Goal: Transaction & Acquisition: Purchase product/service

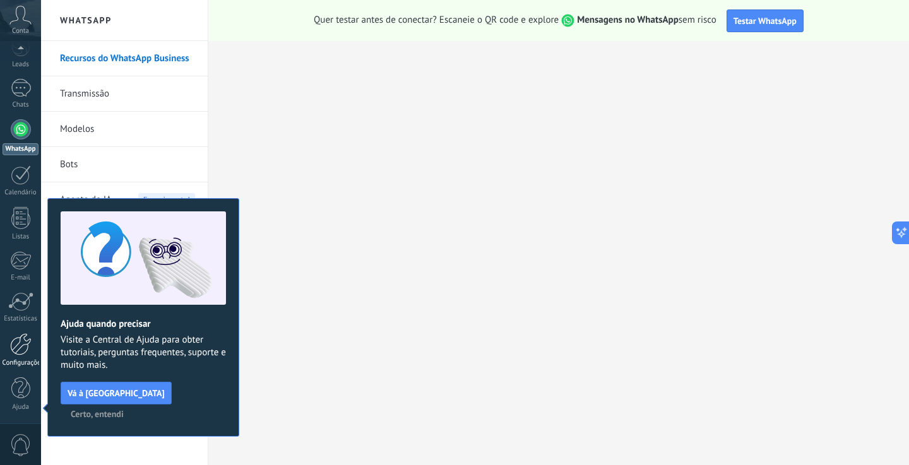
click at [15, 342] on div at bounding box center [20, 344] width 21 height 22
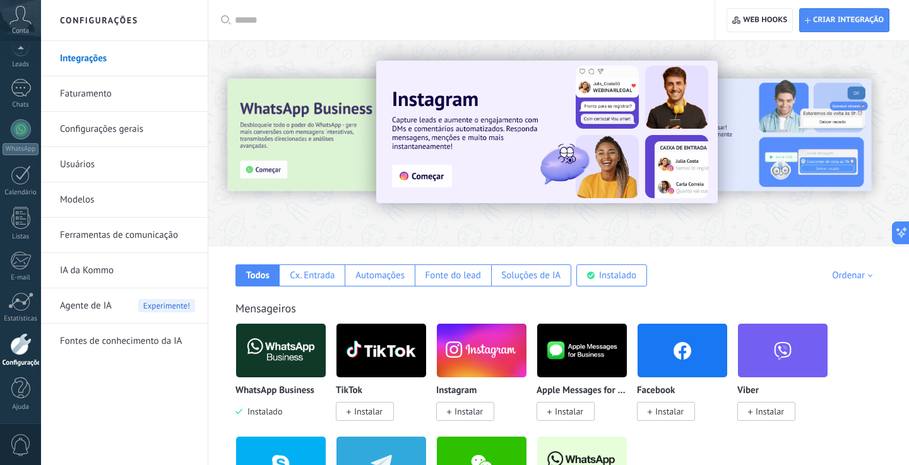
click at [91, 97] on link "Faturamento" at bounding box center [127, 93] width 135 height 35
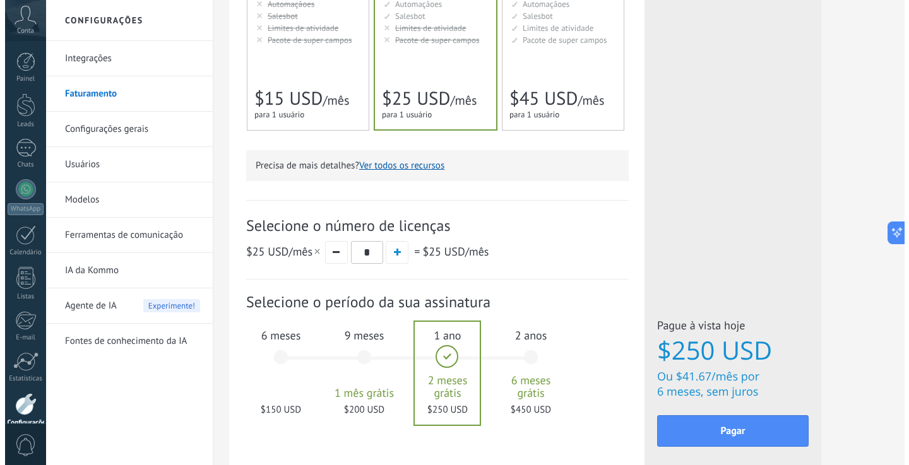
scroll to position [390, 0]
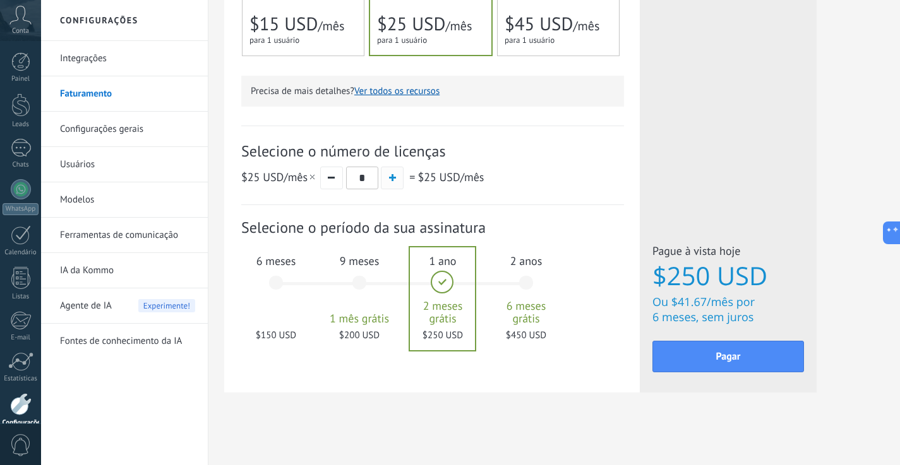
click at [389, 178] on span "button" at bounding box center [392, 177] width 7 height 7
type input "*"
click at [702, 351] on button "Pagar" at bounding box center [728, 357] width 152 height 32
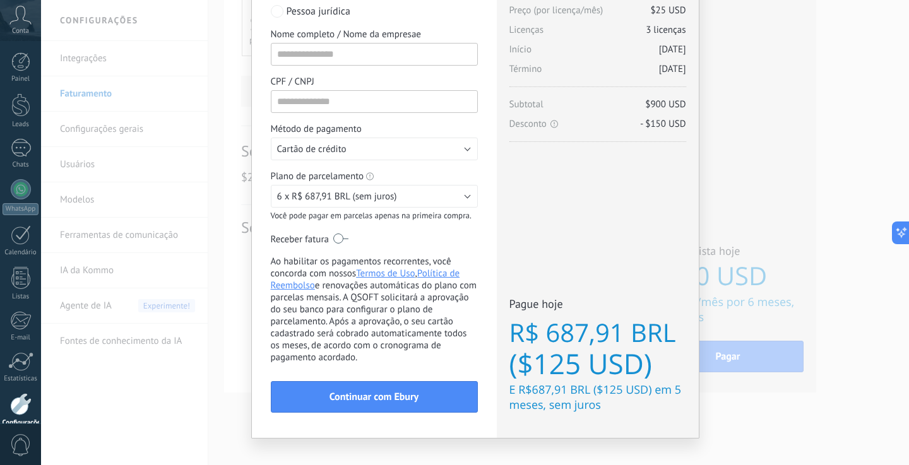
scroll to position [115, 0]
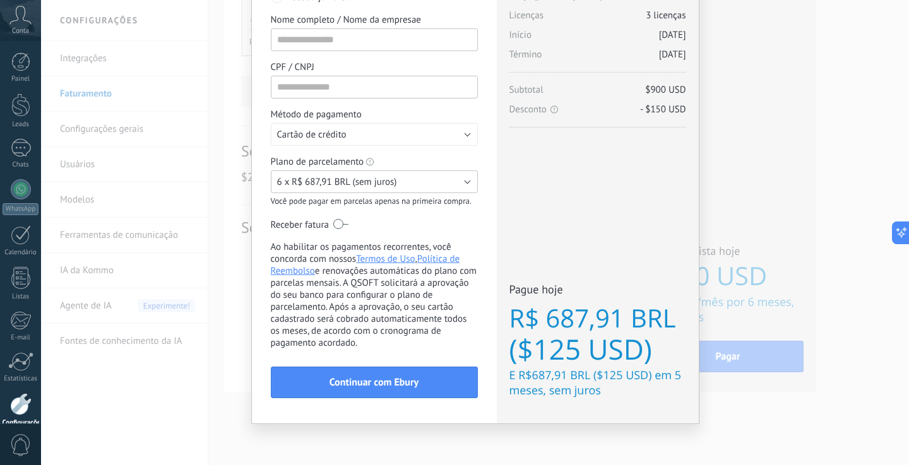
click at [449, 184] on button "6 x R$ 687,91 BRL (sem juros)" at bounding box center [374, 181] width 207 height 23
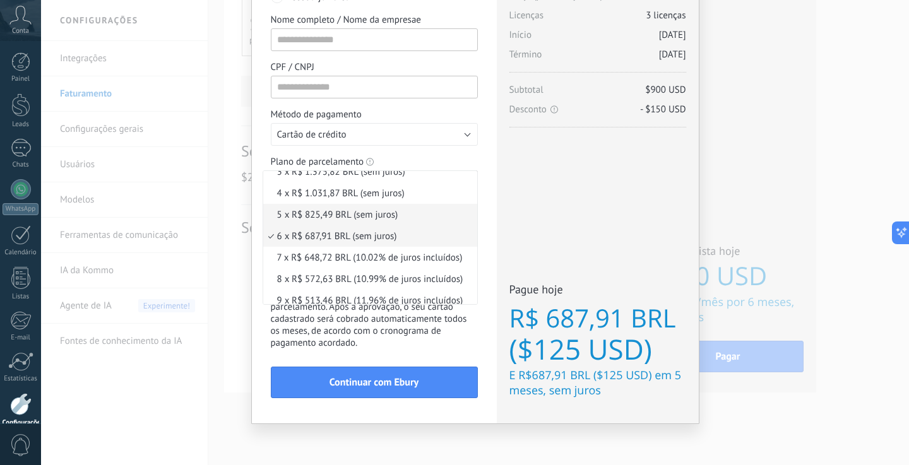
scroll to position [0, 0]
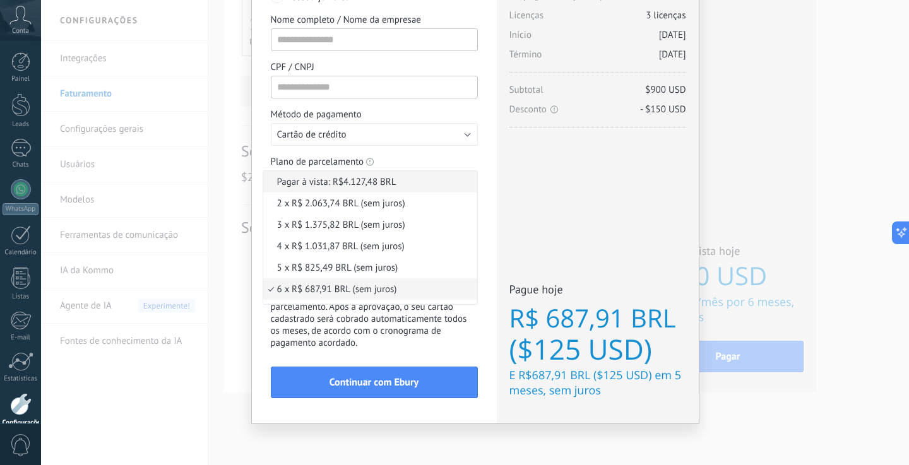
click at [330, 179] on span "Pagar à vista: R$4.127,48 BRL" at bounding box center [368, 182] width 210 height 12
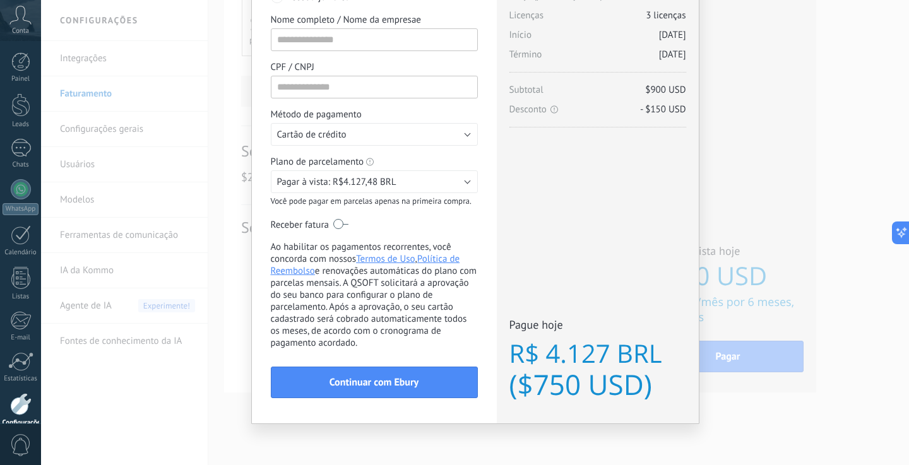
click at [777, 144] on div "Adquirir a Kommo agora stripe PayPal Individual Payment by Payze PaySystem Paym…" at bounding box center [475, 232] width 868 height 465
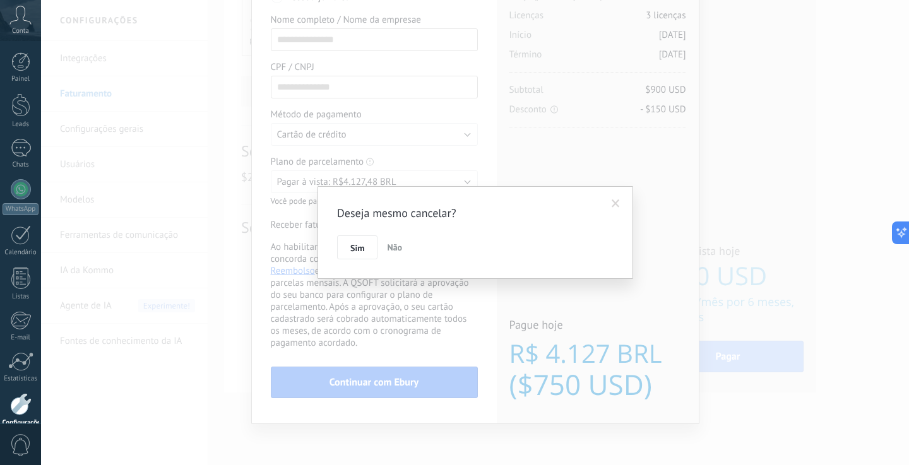
click at [400, 246] on span "Não" at bounding box center [394, 247] width 15 height 11
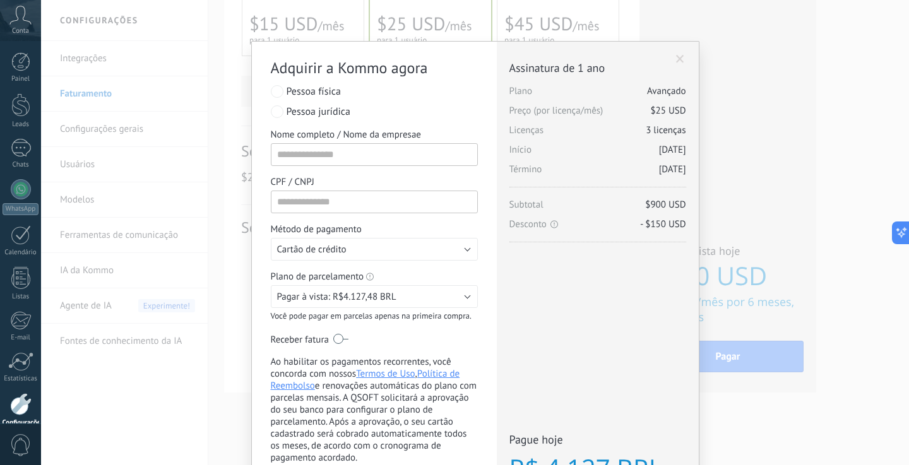
click at [679, 55] on span at bounding box center [680, 59] width 8 height 9
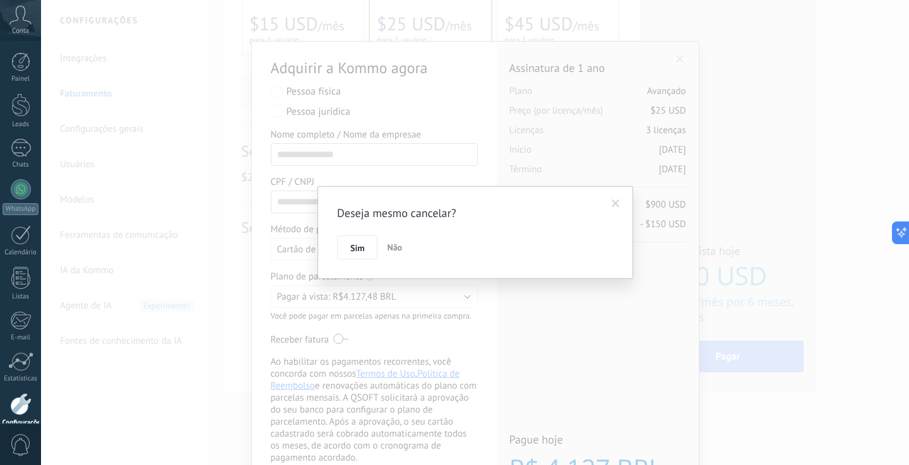
click at [398, 247] on span "Não" at bounding box center [394, 247] width 15 height 11
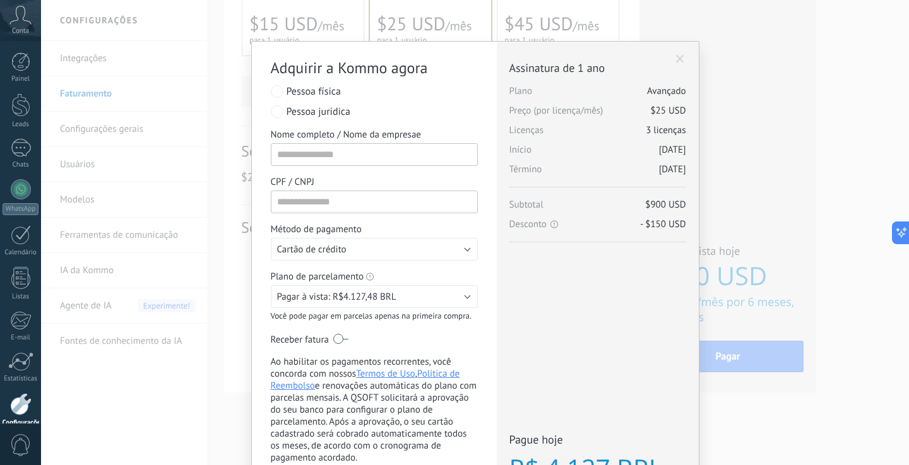
click at [670, 59] on div "Licenças adicionais Plano Avançado Preço (por licença/mês) $25 USD Novas licenç…" at bounding box center [598, 290] width 202 height 497
click at [677, 59] on span at bounding box center [680, 59] width 8 height 9
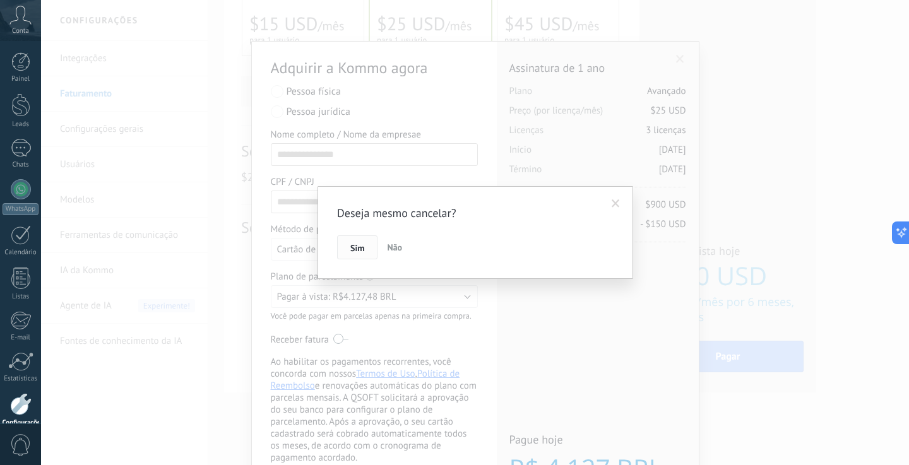
click at [350, 244] on span "Sim" at bounding box center [357, 248] width 14 height 9
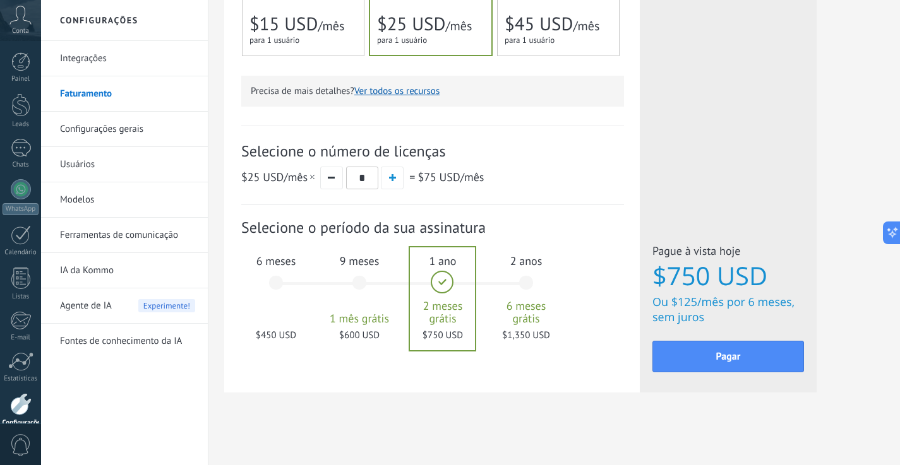
click at [276, 35] on span "para 1 usuário" at bounding box center [274, 40] width 50 height 11
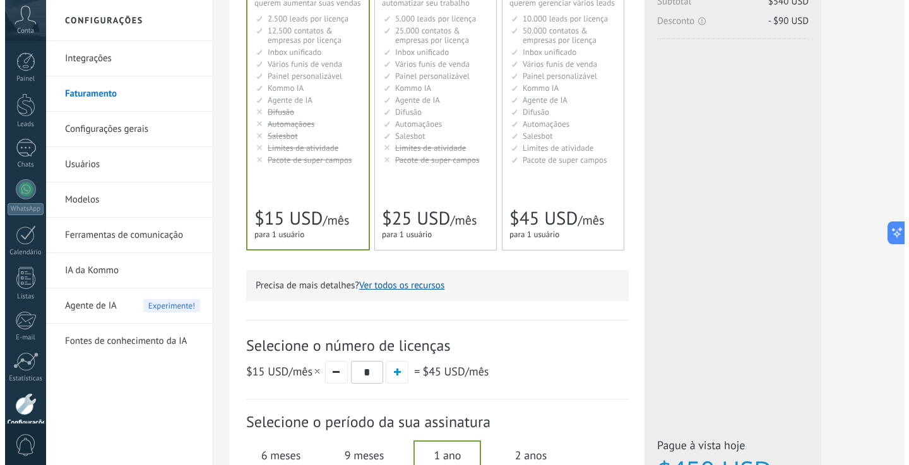
scroll to position [390, 0]
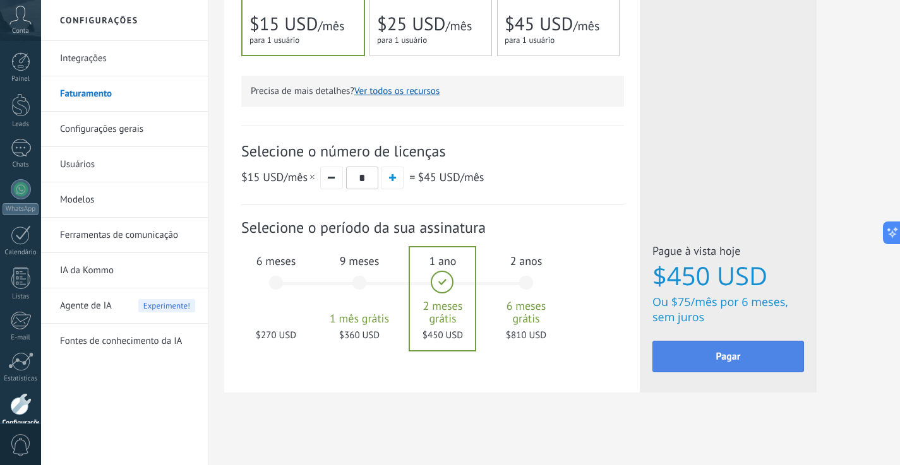
click at [744, 350] on button "Pagar" at bounding box center [728, 357] width 152 height 32
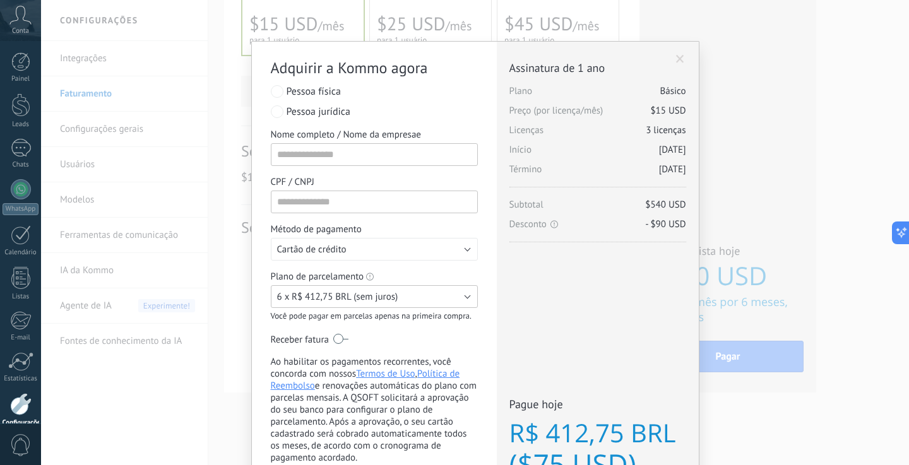
click at [427, 294] on button "6 x R$ 412,75 BRL (sem juros)" at bounding box center [374, 296] width 207 height 23
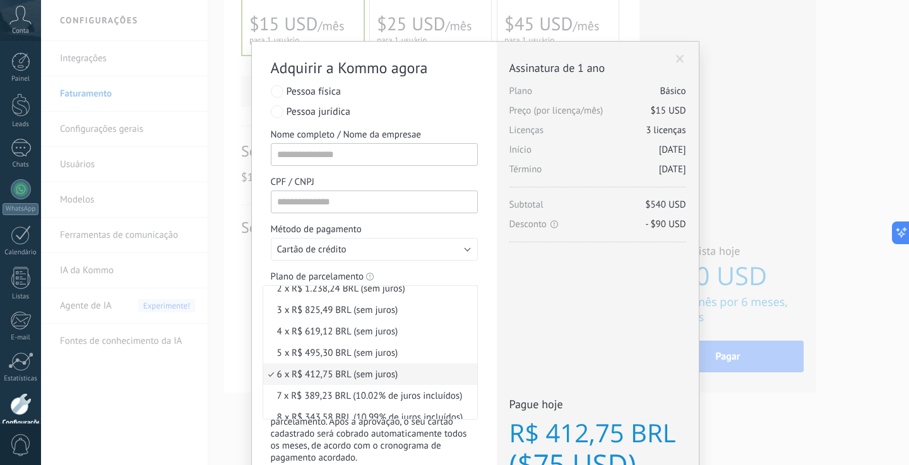
scroll to position [0, 0]
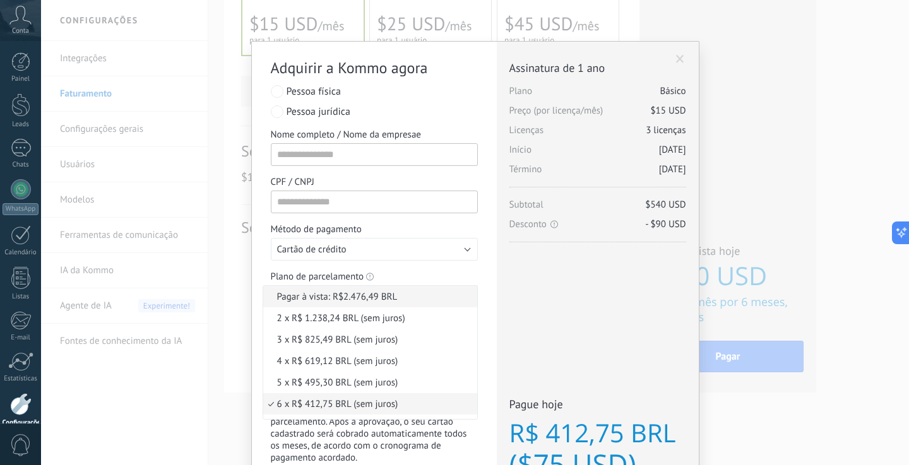
click at [352, 298] on span "Pagar à vista: R$2.476,49 BRL" at bounding box center [368, 297] width 210 height 12
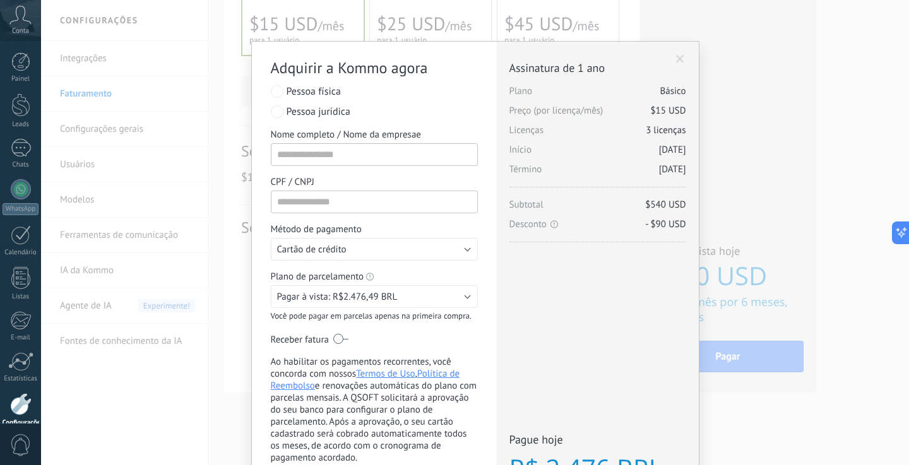
click at [642, 276] on div "Licenças adicionais Plano Básico Preço (por licença/mês) $15 USD Novas licenças…" at bounding box center [598, 290] width 202 height 497
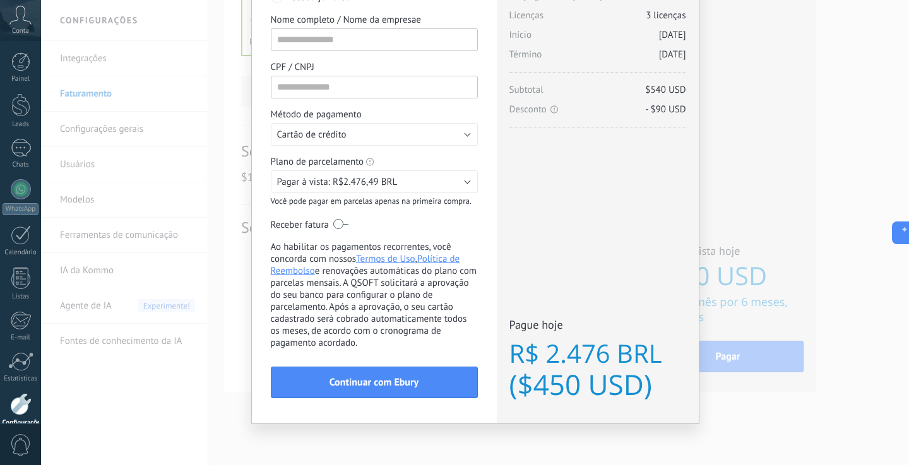
click at [840, 143] on div "Adquirir a Kommo agora stripe PayPal Individual Payment by Payze PaySystem Paym…" at bounding box center [475, 232] width 868 height 465
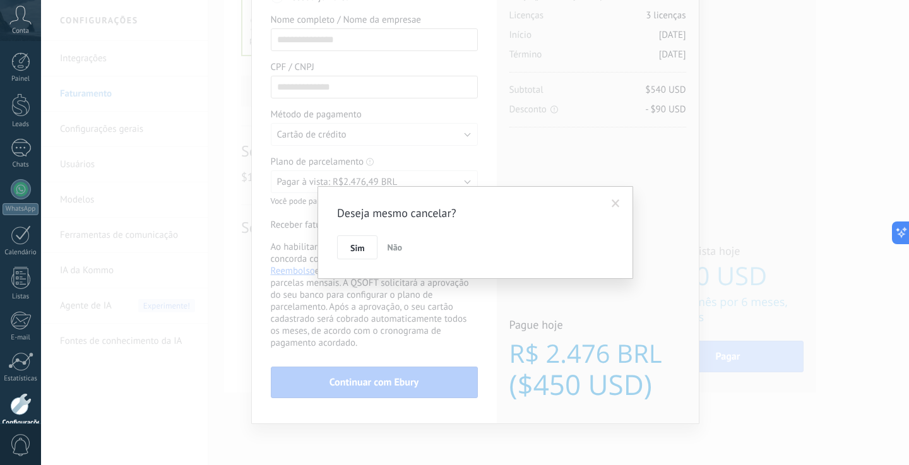
click at [358, 246] on span "Sim" at bounding box center [357, 248] width 14 height 9
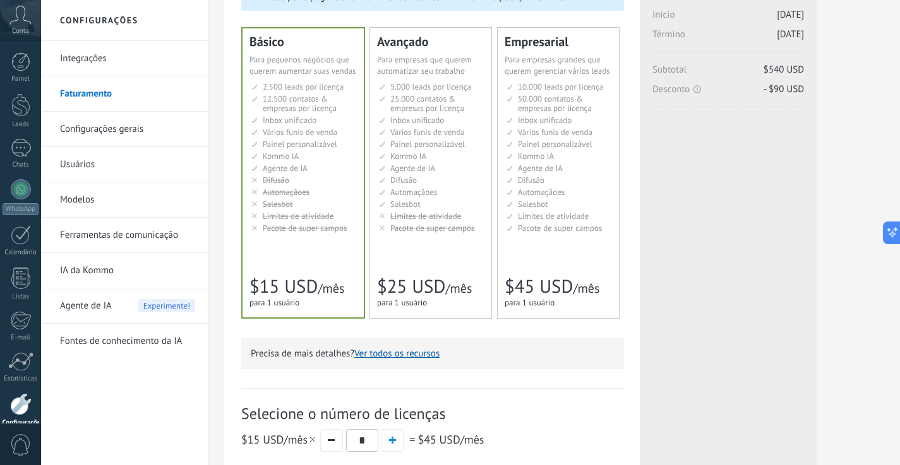
scroll to position [0, 0]
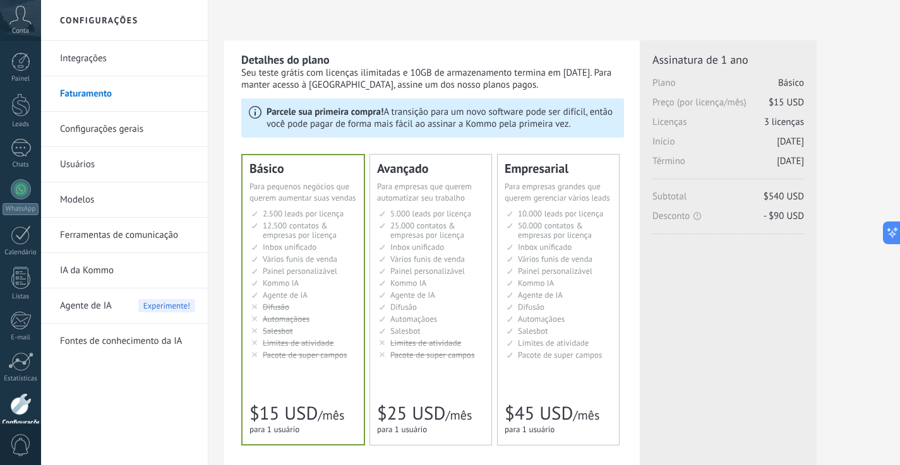
click at [740, 336] on div "Licenças adicionais Plano Básico Preço (por licença/mês) $15 USD Novas licenças…" at bounding box center [728, 197] width 152 height 290
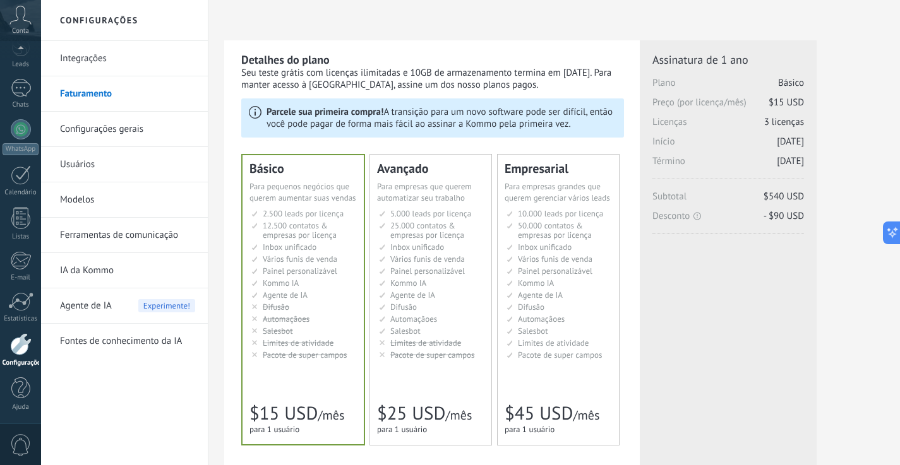
click at [806, 355] on div "Licenças adicionais Plano Básico Preço (por licença/mês) $15 USD Novas licenças…" at bounding box center [727, 411] width 177 height 742
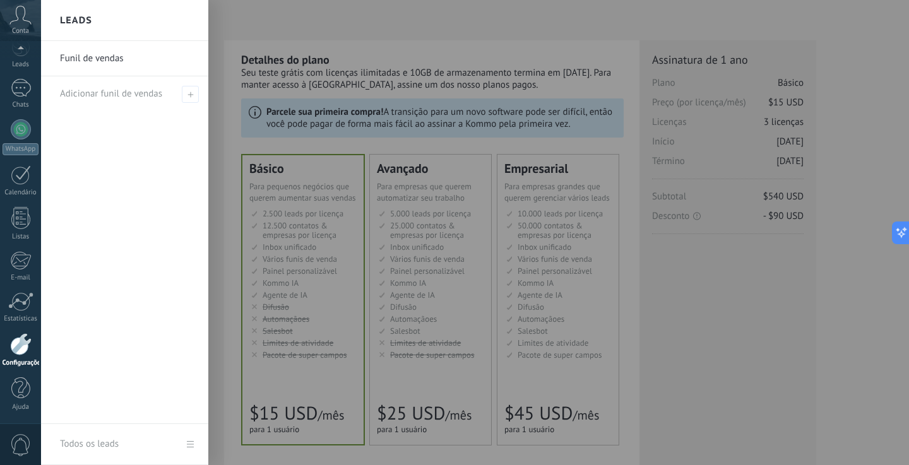
click at [315, 244] on div at bounding box center [495, 232] width 909 height 465
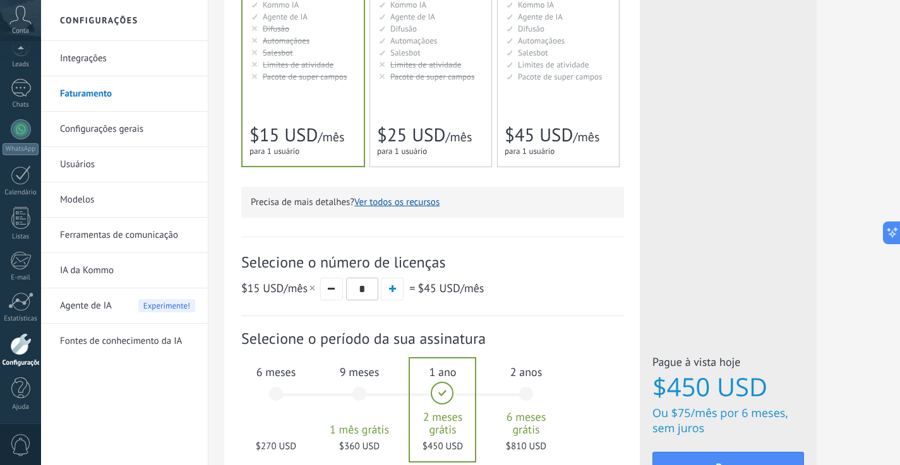
scroll to position [390, 0]
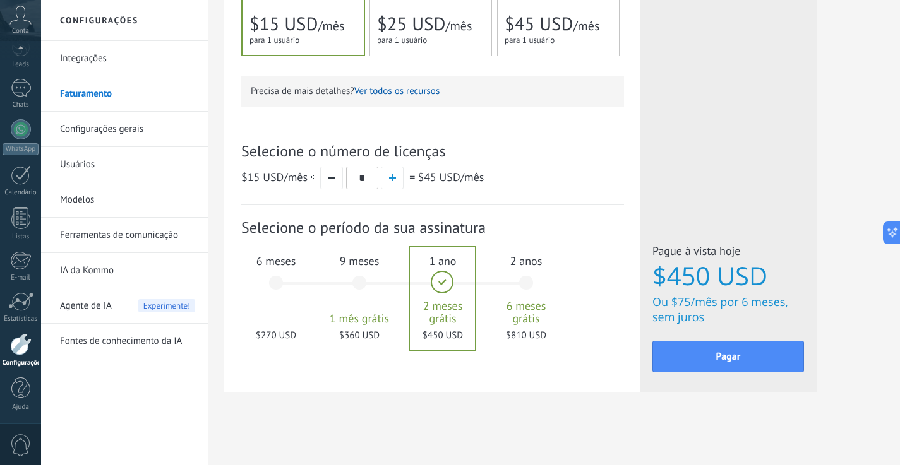
click at [528, 264] on span "2 anos" at bounding box center [526, 261] width 68 height 15
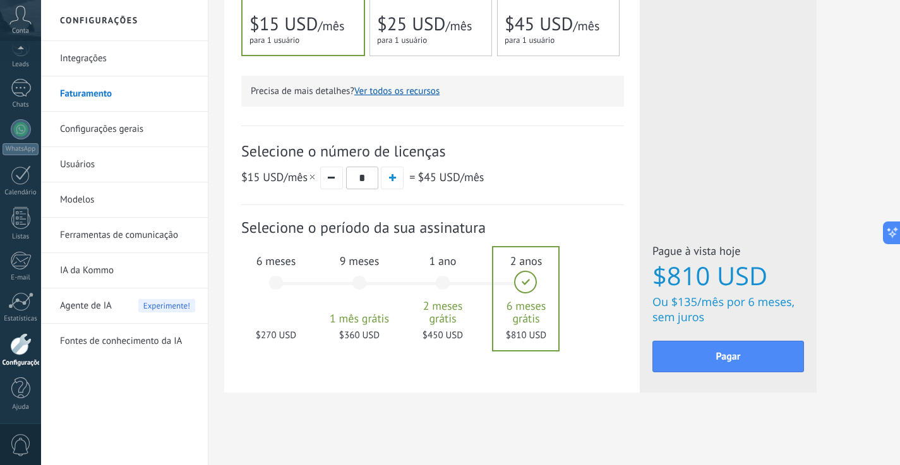
click at [440, 259] on span "1 ano" at bounding box center [442, 261] width 68 height 15
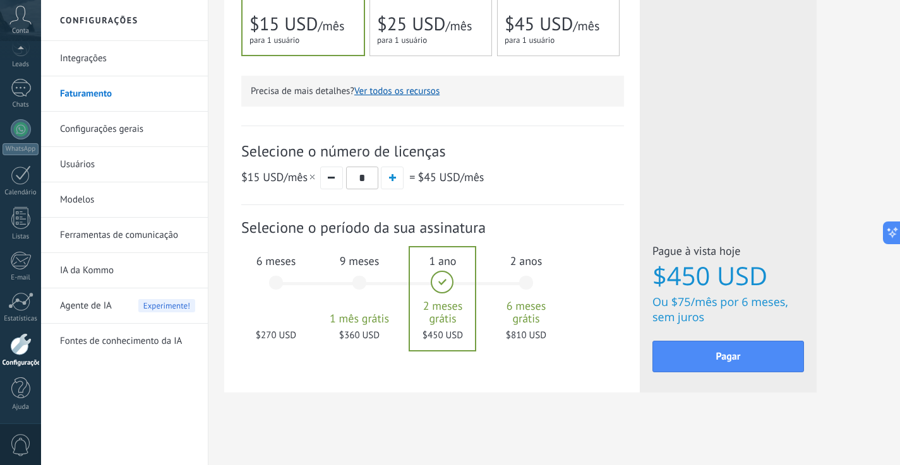
click at [512, 265] on span "2 anos" at bounding box center [526, 261] width 68 height 15
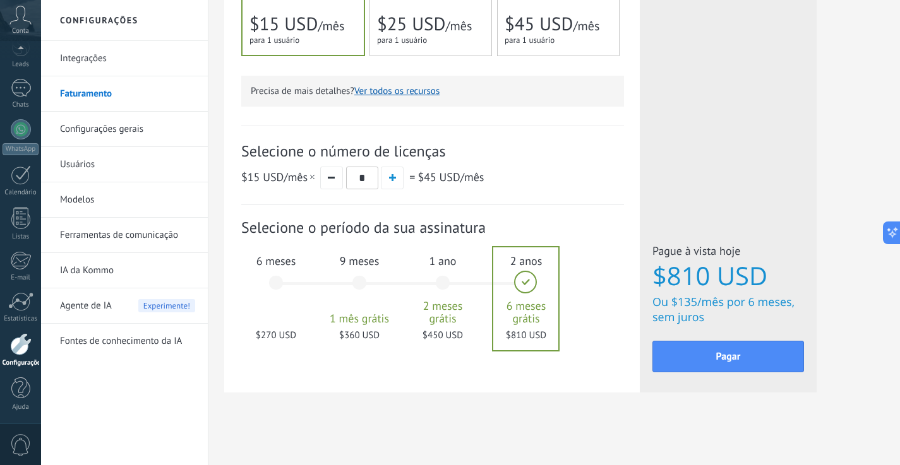
click at [456, 268] on span "1 ano" at bounding box center [442, 261] width 68 height 15
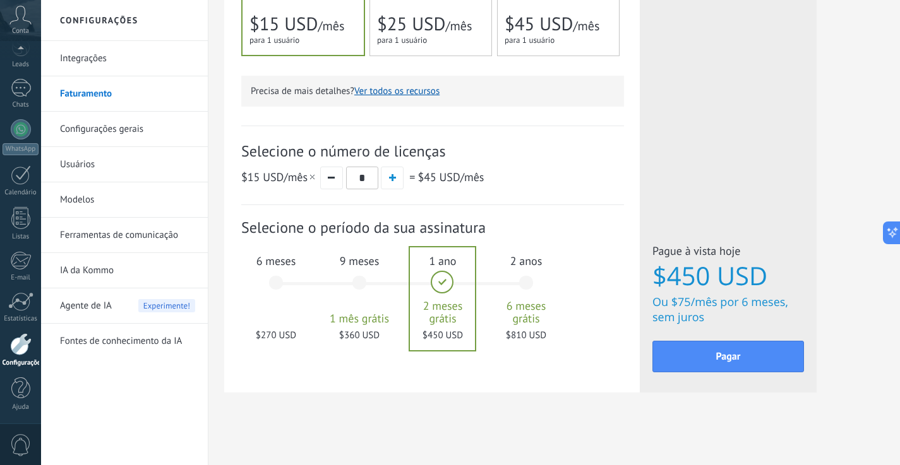
click at [747, 172] on div "Licenças adicionais Plano Básico Preço (por licença/mês) $15 USD Novas licenças…" at bounding box center [727, 22] width 177 height 742
click at [290, 447] on div "Detalhes do plano Seu teste grátis com licenças ilimitadas e 10GB de armazename…" at bounding box center [553, 38] width 691 height 855
drag, startPoint x: 307, startPoint y: 429, endPoint x: 316, endPoint y: 427, distance: 8.3
click at [308, 429] on div "Detalhes do plano Seu teste grátis com licenças ilimitadas e 10GB de armazename…" at bounding box center [553, 38] width 691 height 855
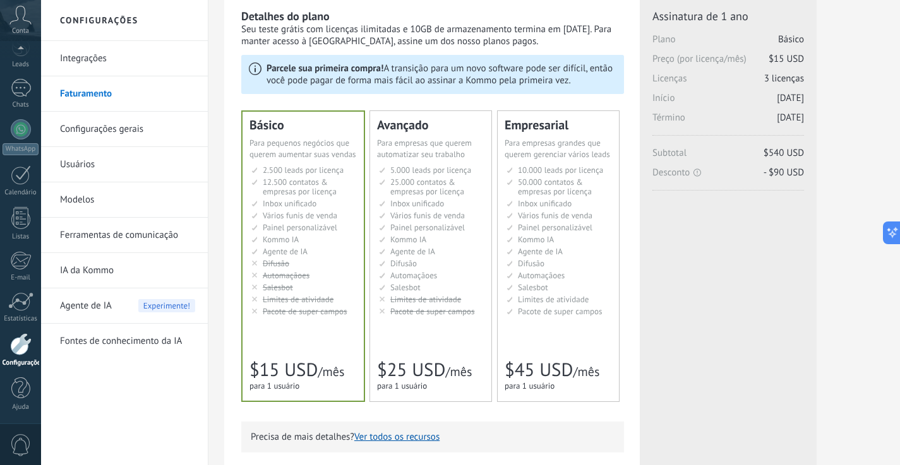
scroll to position [28, 0]
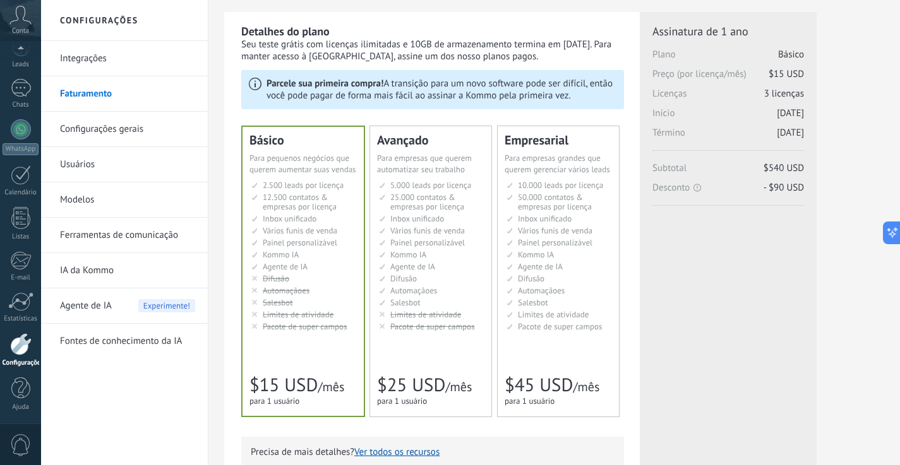
click at [850, 83] on div "Detalhes do plano Seu teste grátis com licenças ilimitadas e 10GB de armazename…" at bounding box center [554, 398] width 660 height 773
click at [15, 129] on div at bounding box center [21, 129] width 20 height 20
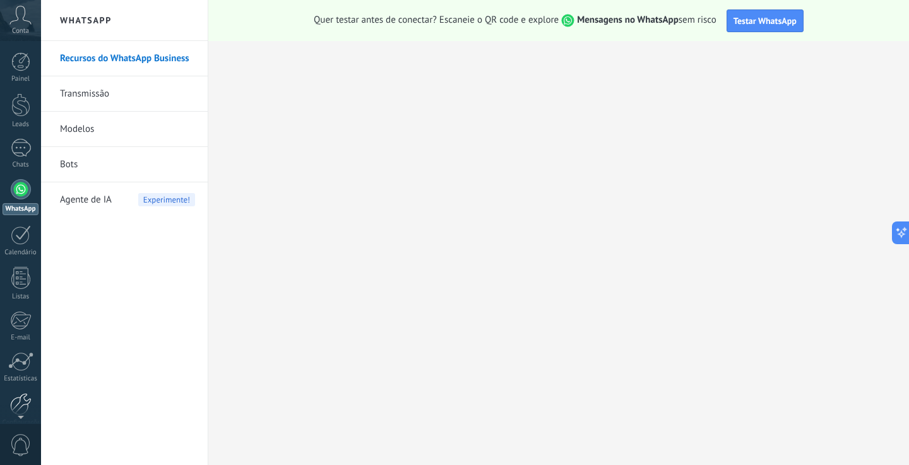
scroll to position [6, 0]
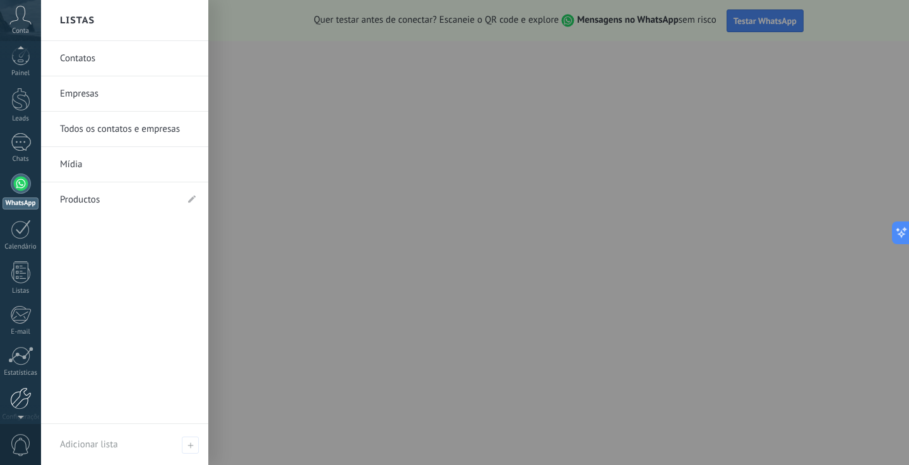
click at [21, 400] on div at bounding box center [20, 399] width 21 height 22
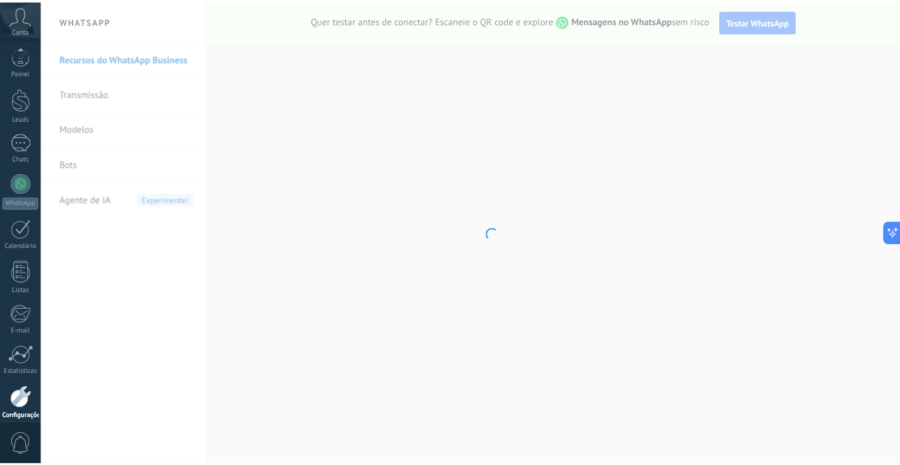
scroll to position [60, 0]
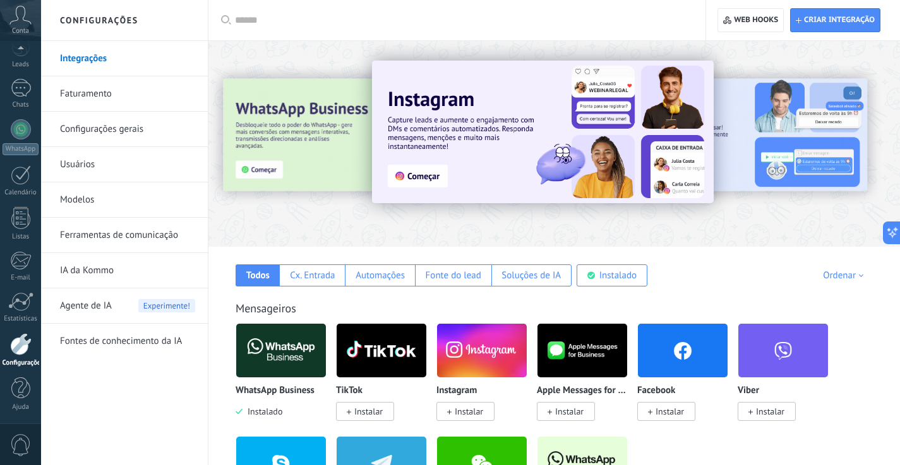
click at [98, 58] on link "Integrações" at bounding box center [127, 58] width 135 height 35
click at [83, 54] on link "Integrações" at bounding box center [127, 58] width 135 height 35
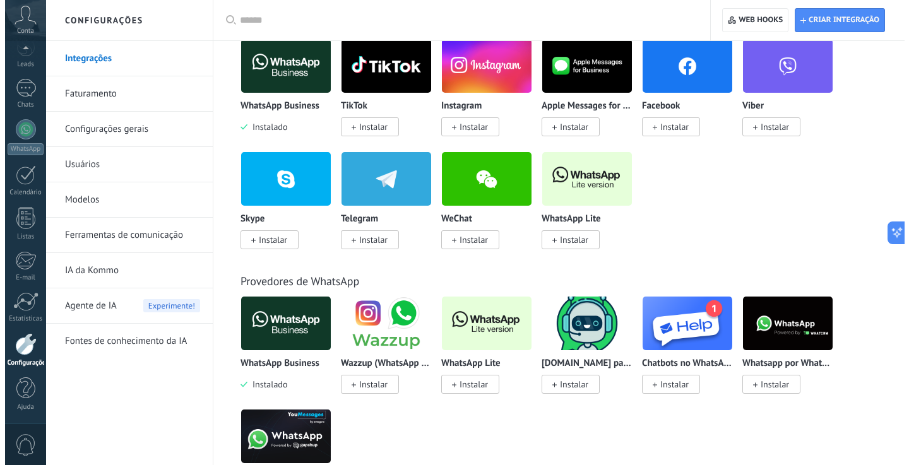
scroll to position [288, 0]
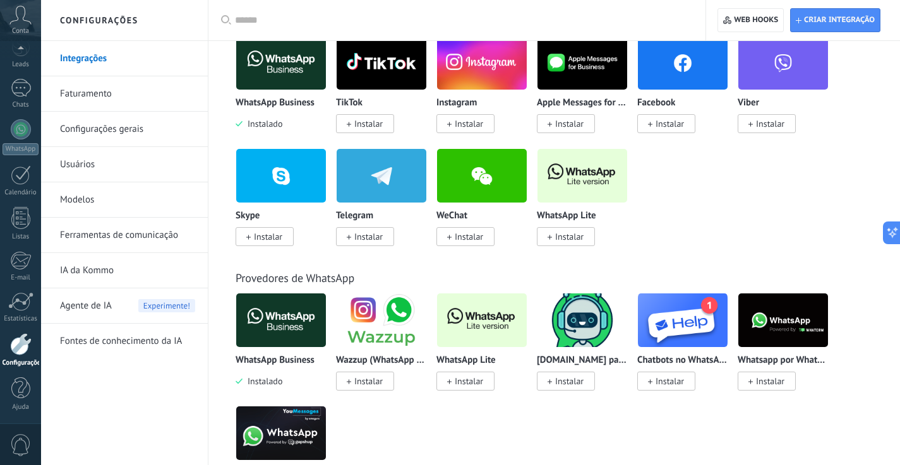
click at [581, 184] on img at bounding box center [582, 175] width 90 height 61
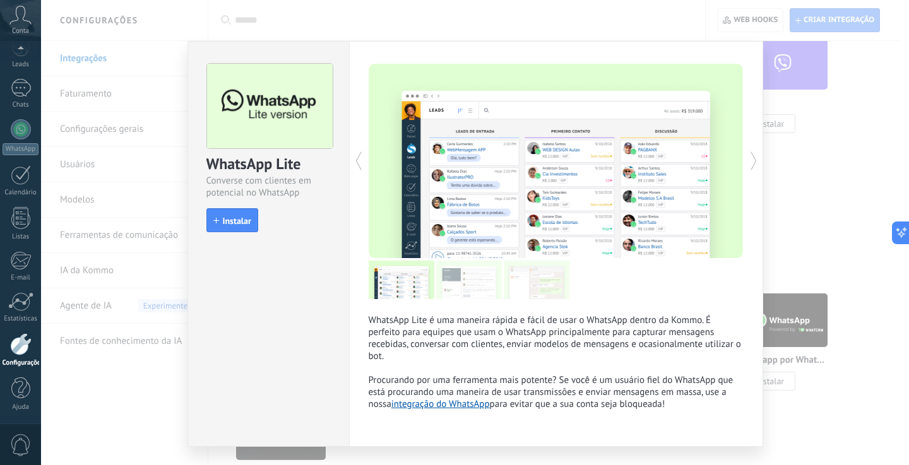
scroll to position [29, 0]
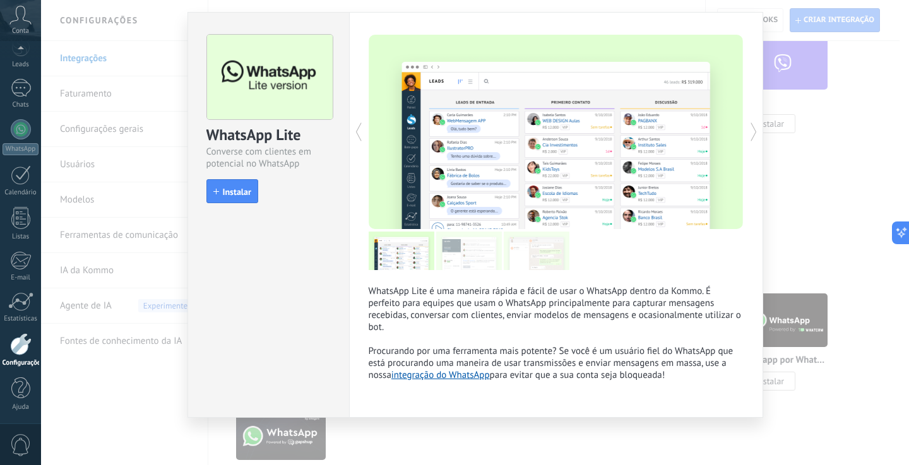
click at [835, 169] on div "WhatsApp Lite Converse com clientes em potencial no WhatsApp install Instalar W…" at bounding box center [475, 232] width 868 height 465
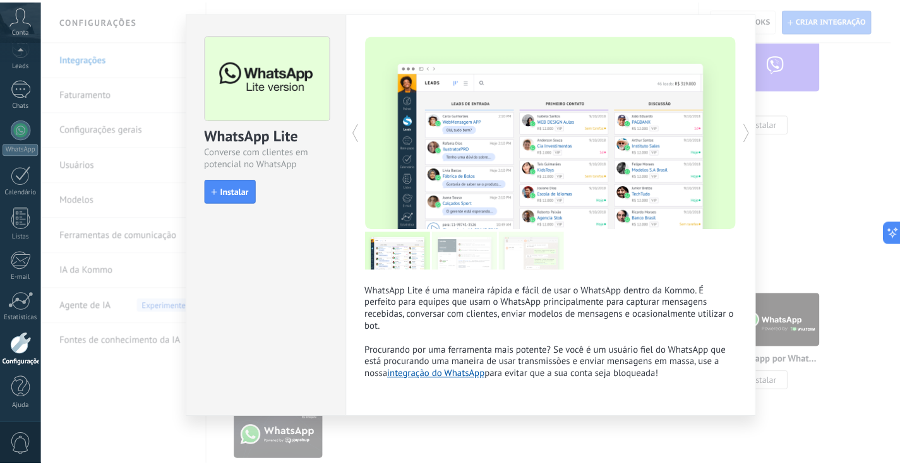
scroll to position [0, 0]
